Goal: Task Accomplishment & Management: Use online tool/utility

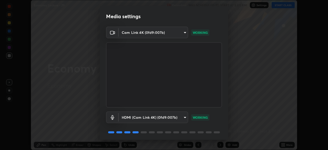
scroll to position [18, 0]
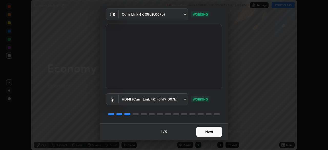
click at [206, 132] on button "Next" at bounding box center [209, 132] width 26 height 10
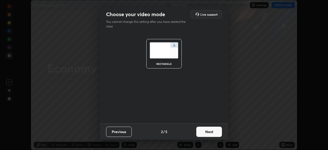
scroll to position [0, 0]
click at [207, 133] on button "Next" at bounding box center [209, 132] width 26 height 10
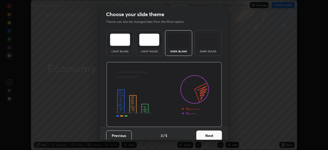
click at [208, 134] on button "Next" at bounding box center [209, 136] width 26 height 10
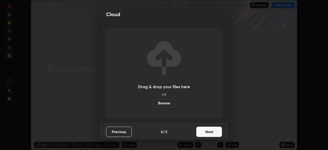
click at [211, 133] on button "Next" at bounding box center [209, 132] width 26 height 10
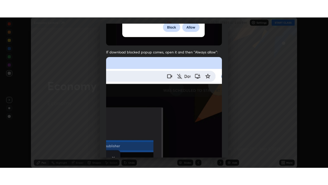
scroll to position [123, 0]
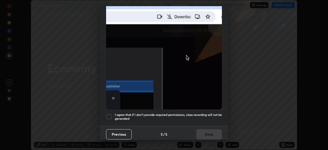
click at [111, 114] on div at bounding box center [109, 117] width 6 height 6
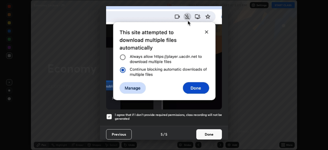
click at [204, 129] on button "Done" at bounding box center [209, 134] width 26 height 10
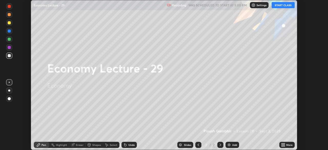
click at [282, 144] on icon at bounding box center [282, 143] width 1 height 1
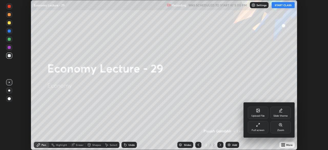
click at [255, 127] on div "Full screen" at bounding box center [258, 127] width 21 height 12
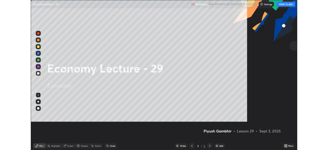
scroll to position [185, 328]
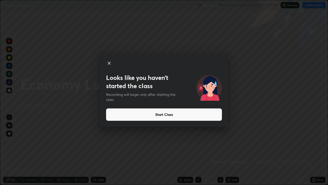
click at [130, 118] on button "Start Class" at bounding box center [164, 114] width 116 height 12
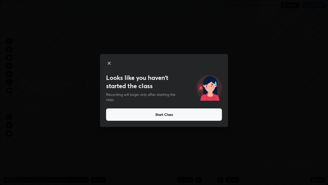
click at [144, 113] on button "Start Class" at bounding box center [164, 114] width 116 height 12
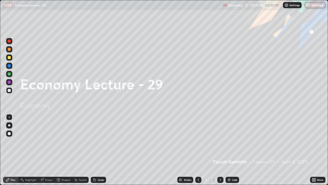
click at [233, 150] on div "Add" at bounding box center [234, 179] width 5 height 3
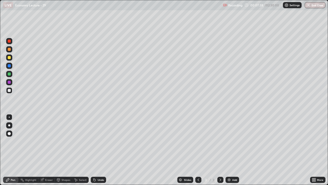
click at [234, 150] on div "Add" at bounding box center [234, 179] width 5 height 3
click at [230, 150] on div "Add" at bounding box center [233, 179] width 14 height 6
click at [233, 150] on div "Add" at bounding box center [234, 179] width 5 height 3
click at [199, 150] on icon at bounding box center [198, 180] width 4 height 4
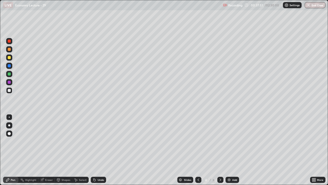
click at [221, 150] on icon at bounding box center [221, 180] width 4 height 4
click at [233, 150] on div "Add" at bounding box center [234, 179] width 5 height 3
click at [234, 150] on div "Add" at bounding box center [234, 179] width 5 height 3
click at [233, 150] on div "Add" at bounding box center [234, 179] width 5 height 3
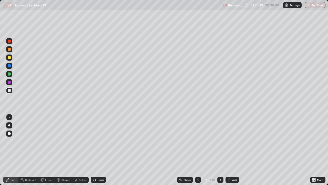
click at [235, 150] on div "Add" at bounding box center [234, 179] width 5 height 3
click at [233, 150] on div "Add" at bounding box center [234, 179] width 5 height 3
click at [198, 150] on icon at bounding box center [199, 179] width 2 height 3
click at [221, 150] on icon at bounding box center [221, 180] width 4 height 4
click at [197, 150] on icon at bounding box center [198, 180] width 4 height 4
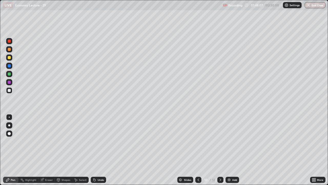
click at [233, 150] on div "Add" at bounding box center [234, 179] width 5 height 3
click at [234, 150] on div "Add" at bounding box center [234, 179] width 5 height 3
click at [232, 150] on div "Add" at bounding box center [234, 179] width 5 height 3
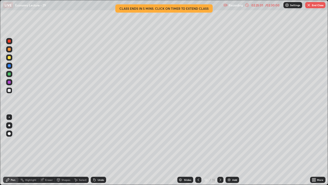
click at [257, 5] on div "02:25:01" at bounding box center [257, 5] width 14 height 3
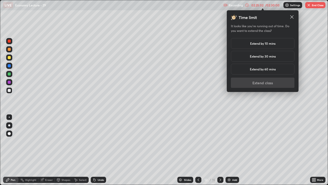
click at [255, 42] on h5 "Extend by 10 mins" at bounding box center [262, 43] width 25 height 5
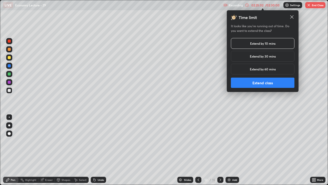
click at [248, 82] on button "Extend class" at bounding box center [263, 82] width 64 height 10
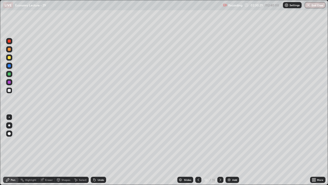
click at [314, 6] on button "End Class" at bounding box center [315, 5] width 21 height 6
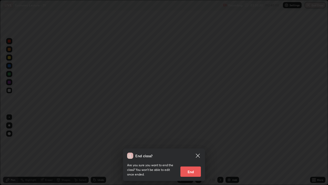
click at [197, 150] on button "End" at bounding box center [191, 171] width 21 height 10
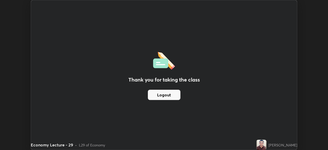
scroll to position [25501, 25323]
